Goal: Find contact information: Find contact information

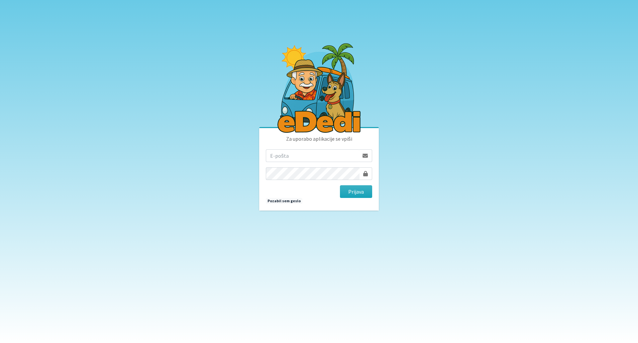
click at [279, 161] on input "email" at bounding box center [312, 155] width 93 height 13
click at [285, 158] on input "email" at bounding box center [312, 155] width 93 height 13
type input "[EMAIL_ADDRESS][DOMAIN_NAME]"
click at [351, 191] on button "Prijava" at bounding box center [356, 191] width 32 height 13
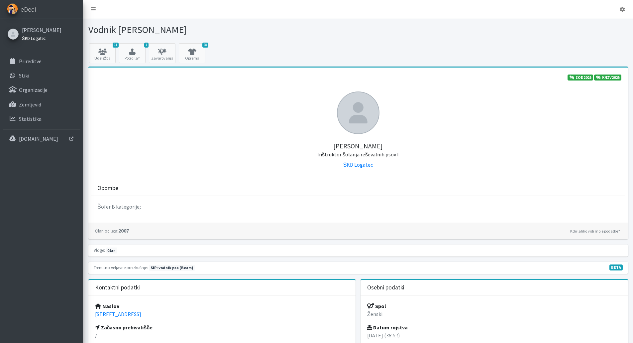
click at [37, 38] on small "ŠKD Logatec" at bounding box center [34, 38] width 24 height 5
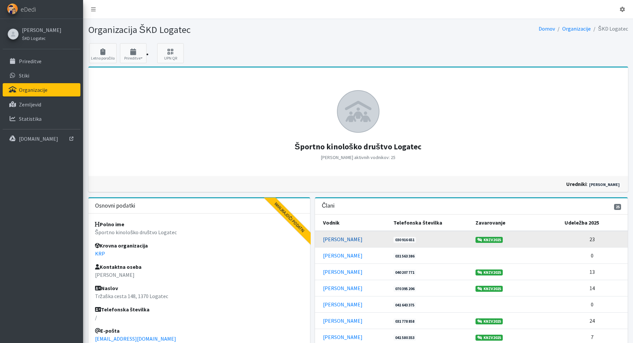
click at [339, 238] on link "Aljaž Kotar" at bounding box center [343, 239] width 40 height 7
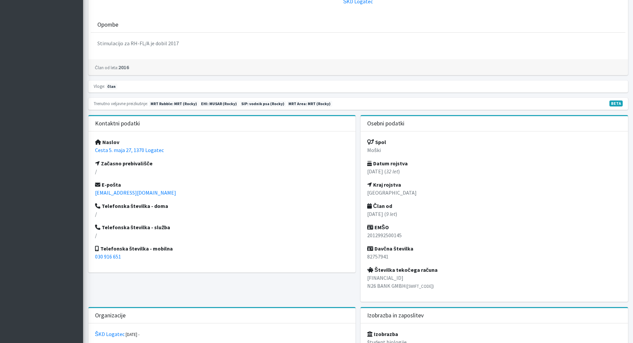
scroll to position [166, 0]
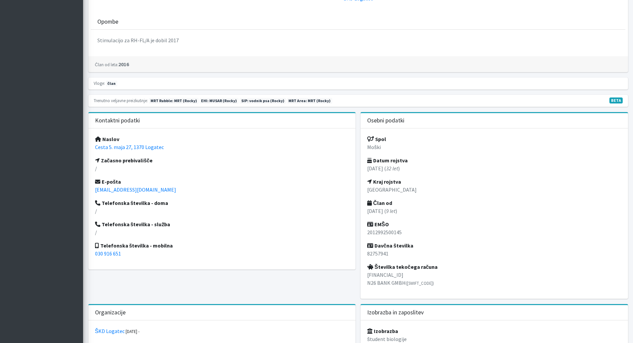
drag, startPoint x: 171, startPoint y: 149, endPoint x: 86, endPoint y: 147, distance: 84.8
click at [86, 147] on div "Kontaktni podatki Naslov Cesta 5. maja 27, 1370 Logatec Začasno prebivališče / …" at bounding box center [222, 208] width 273 height 192
copy link "Cesta 5. maja 27, 1370 Logatec"
